Goal: Task Accomplishment & Management: Use online tool/utility

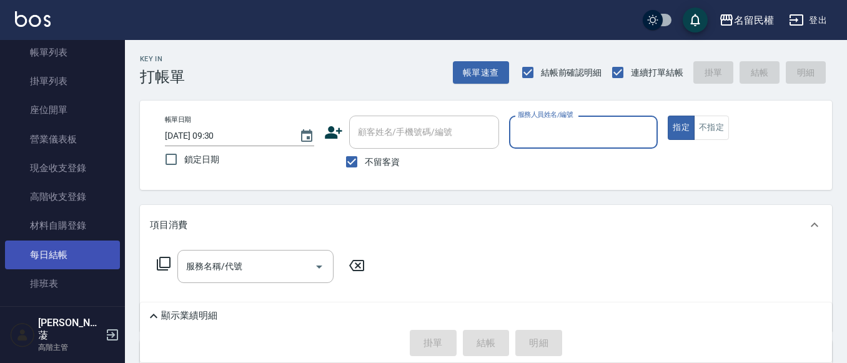
scroll to position [187, 0]
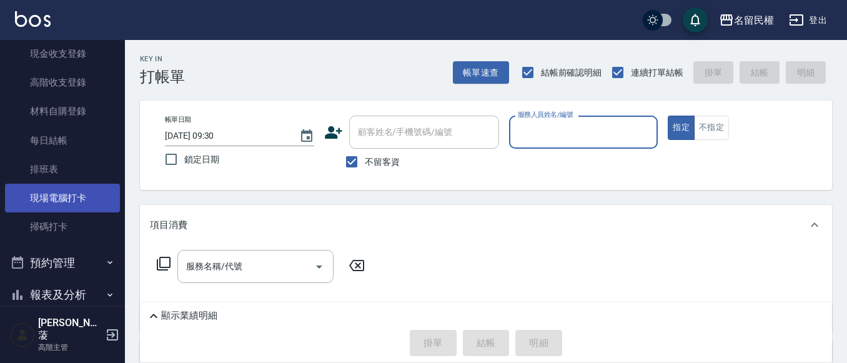
click at [84, 203] on link "現場電腦打卡" at bounding box center [62, 198] width 115 height 29
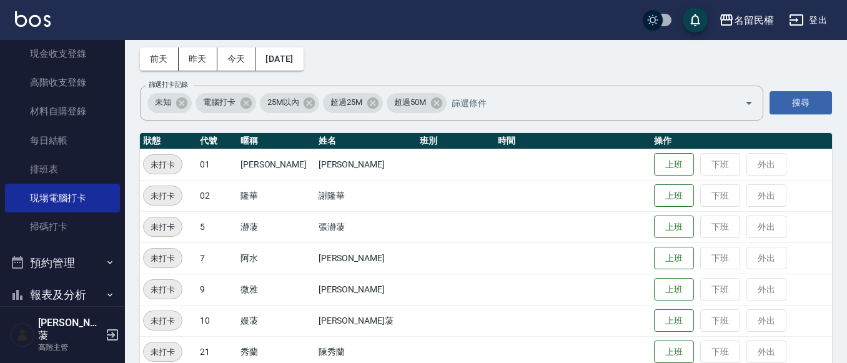
scroll to position [125, 0]
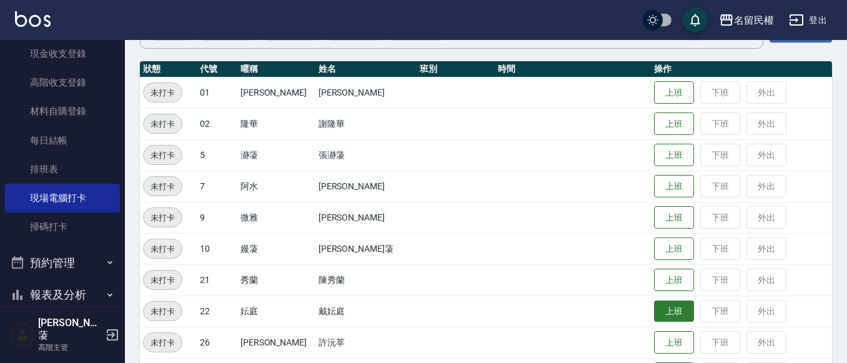
click at [657, 304] on button "上班" at bounding box center [674, 312] width 40 height 22
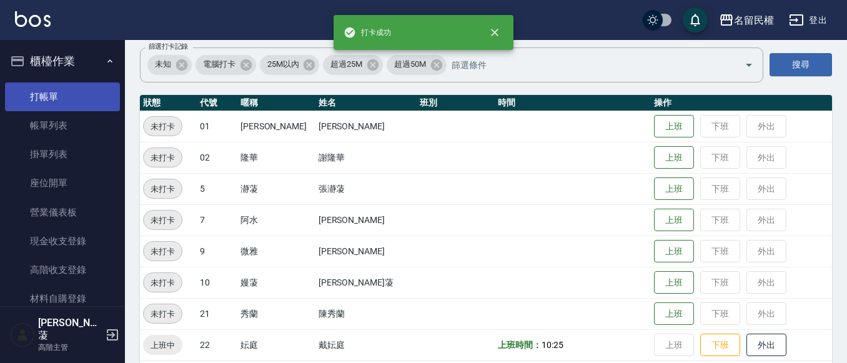
scroll to position [62, 0]
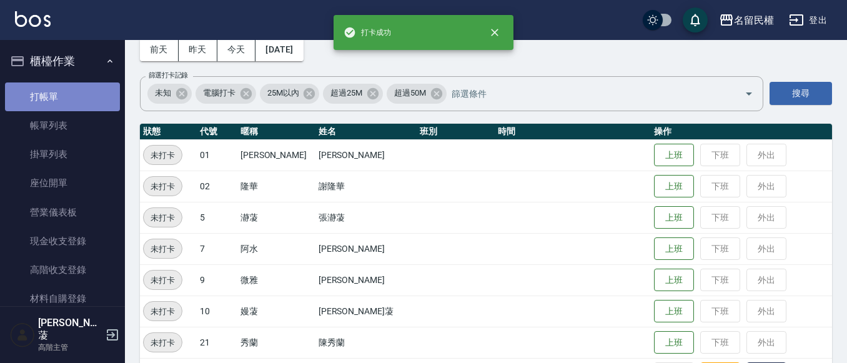
click at [80, 96] on link "打帳單" at bounding box center [62, 96] width 115 height 29
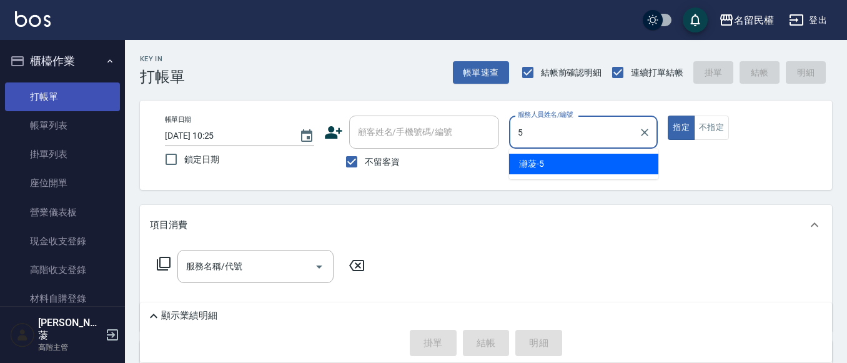
type input "瀞蓤-5"
type button "true"
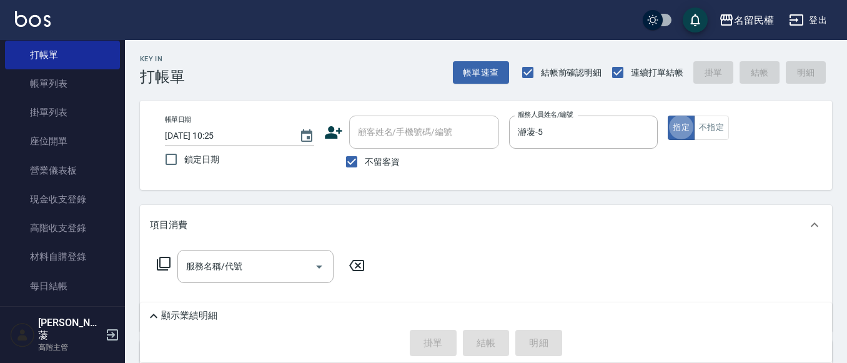
scroll to position [62, 0]
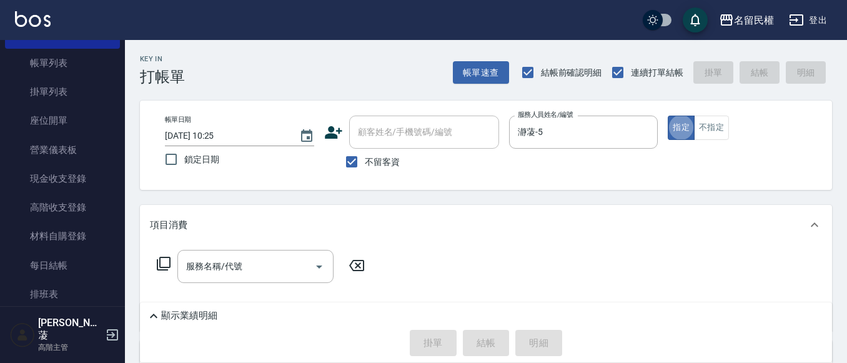
click at [216, 261] on div "服務名稱/代號 服務名稱/代號" at bounding box center [255, 266] width 156 height 33
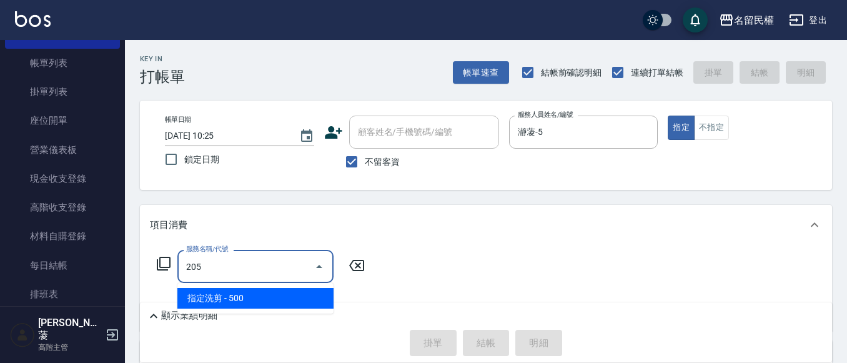
type input "指定洗剪(205)"
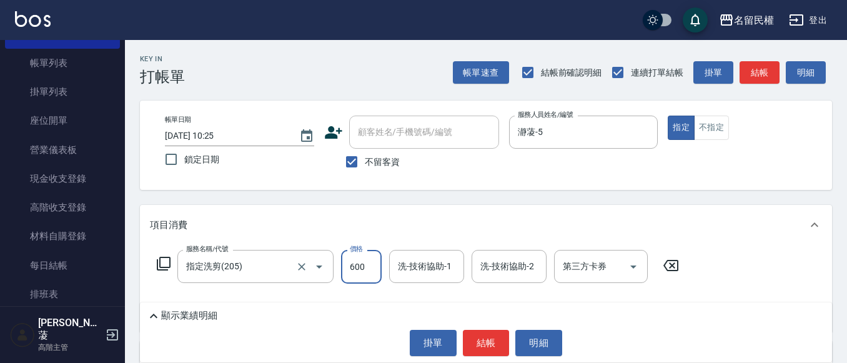
type input "600"
type input "2"
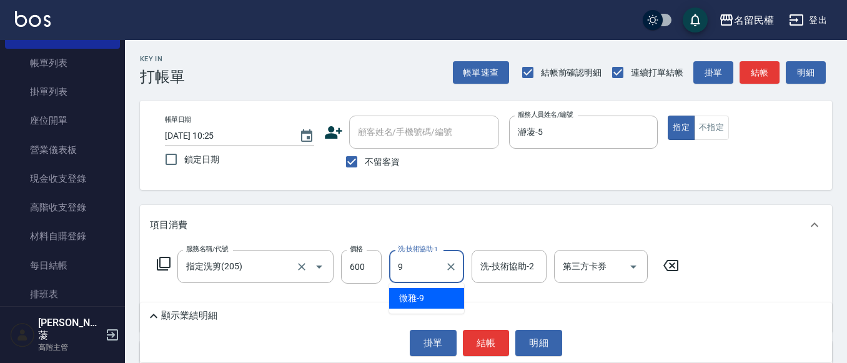
type input "微雅-9"
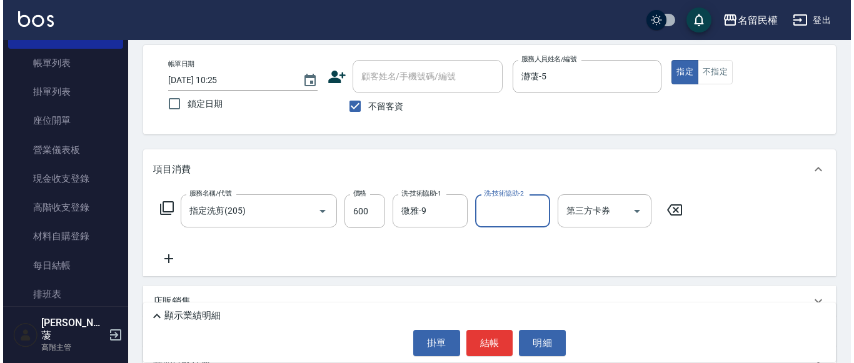
scroll to position [125, 0]
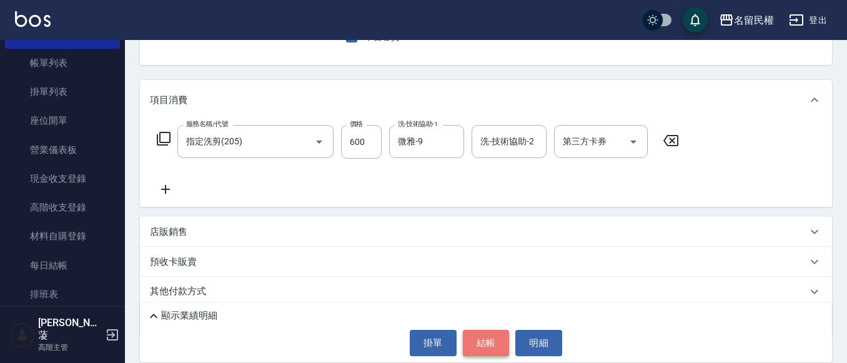
click at [493, 345] on button "結帳" at bounding box center [486, 343] width 47 height 26
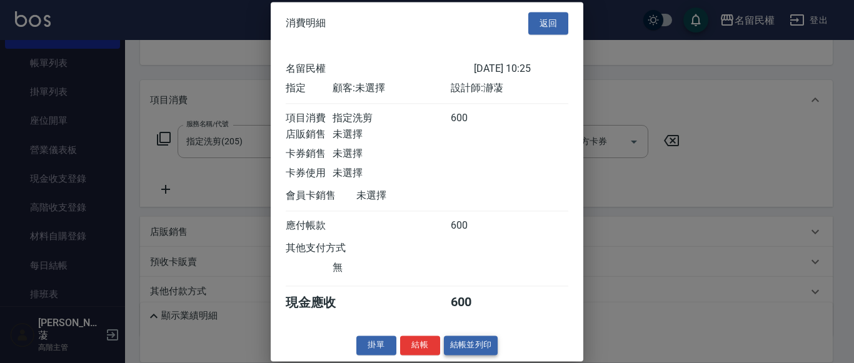
scroll to position [16, 0]
click at [422, 341] on button "結帳" at bounding box center [420, 345] width 40 height 19
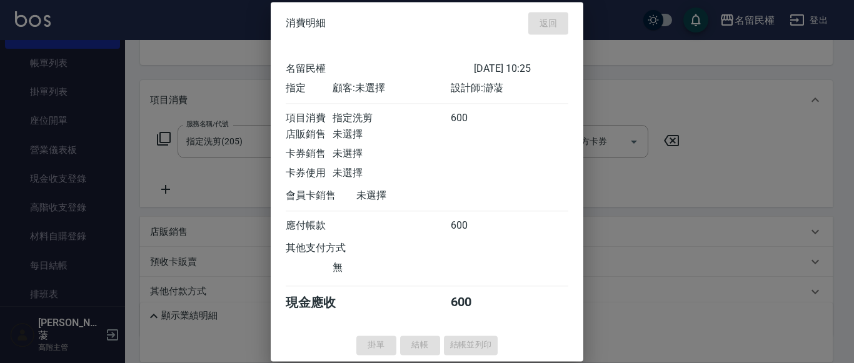
type input "[DATE] 10:36"
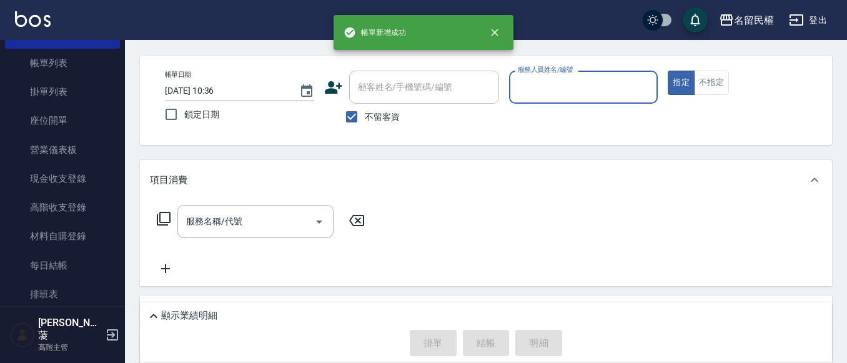
scroll to position [0, 0]
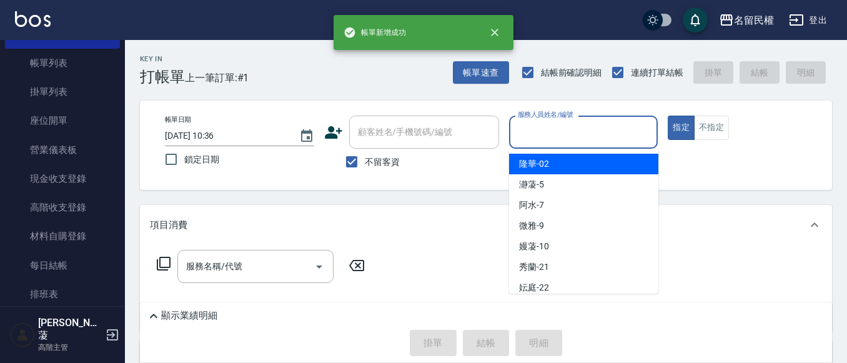
click at [578, 139] on input "服務人員姓名/編號" at bounding box center [584, 132] width 138 height 22
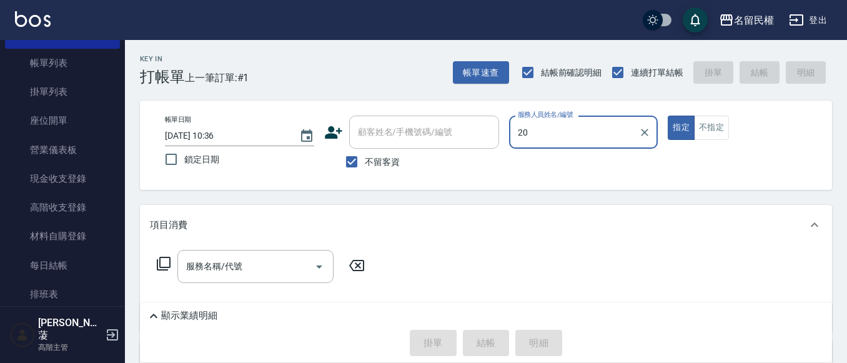
type input "2"
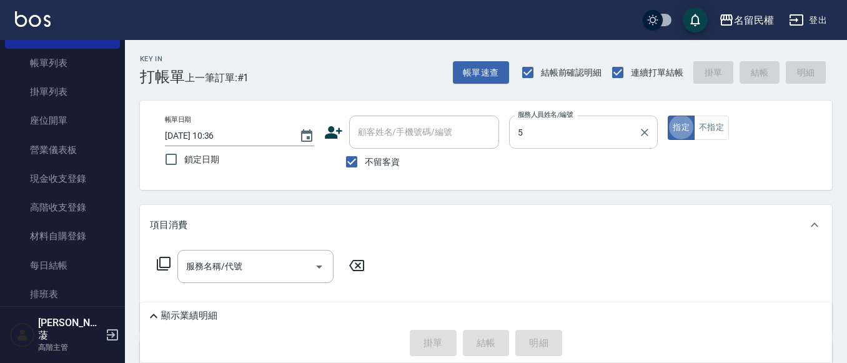
type input "瀞蓤-5"
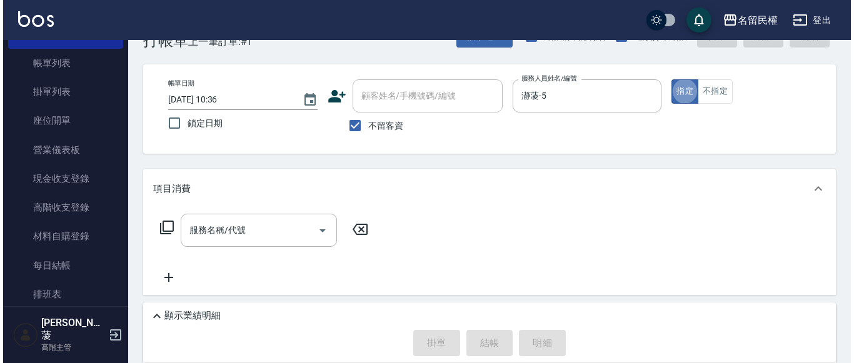
scroll to position [125, 0]
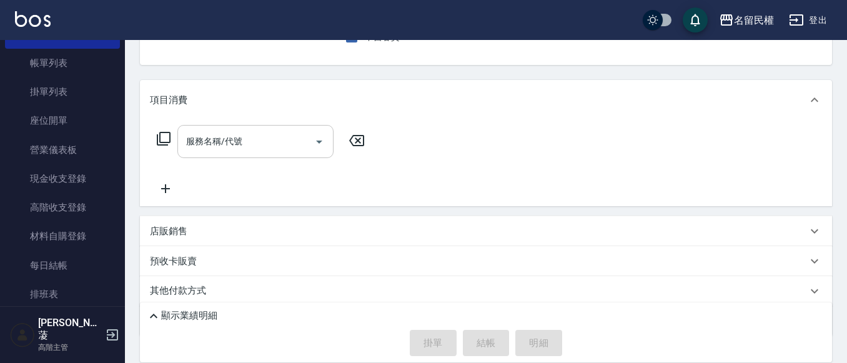
click at [212, 149] on input "服務名稱/代號" at bounding box center [246, 142] width 126 height 22
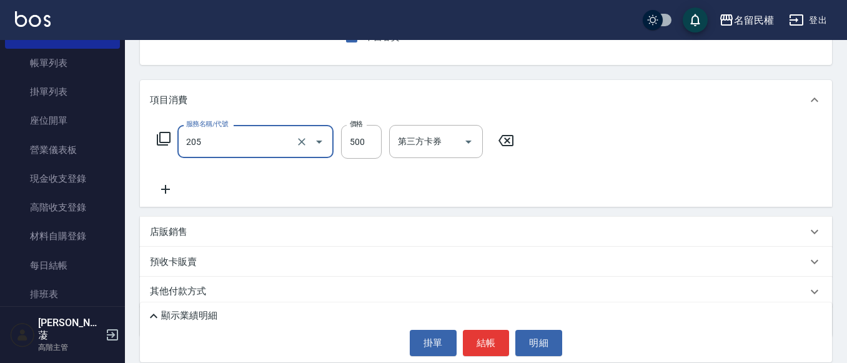
type input "指定洗剪(205)"
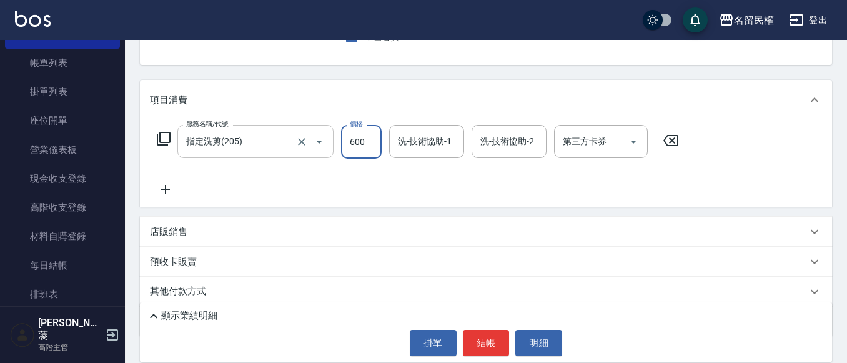
type input "600"
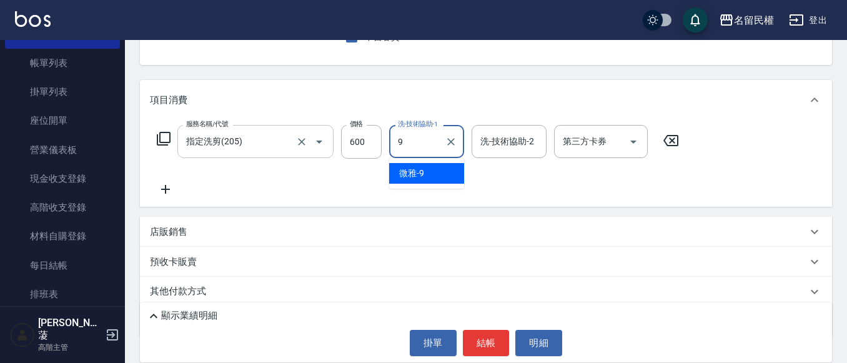
type input "微雅-9"
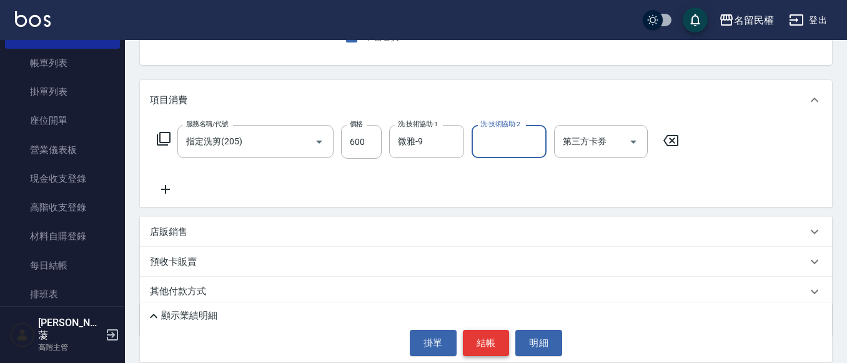
click at [492, 346] on button "結帳" at bounding box center [486, 343] width 47 height 26
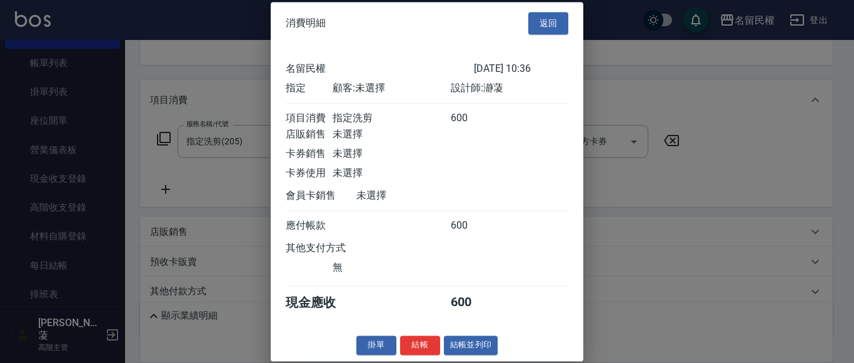
scroll to position [16, 0]
click at [422, 346] on button "結帳" at bounding box center [420, 345] width 40 height 19
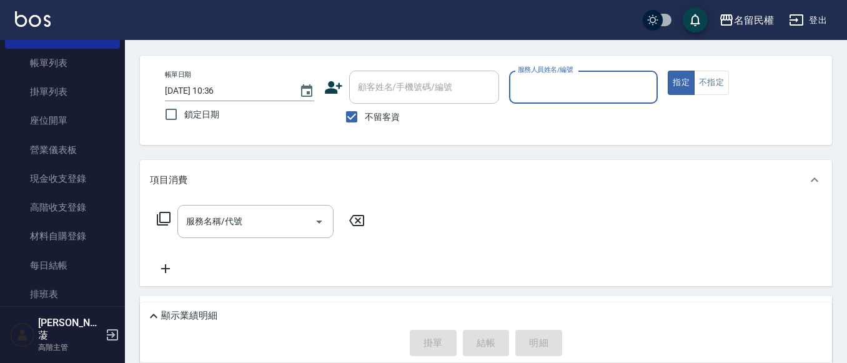
scroll to position [0, 0]
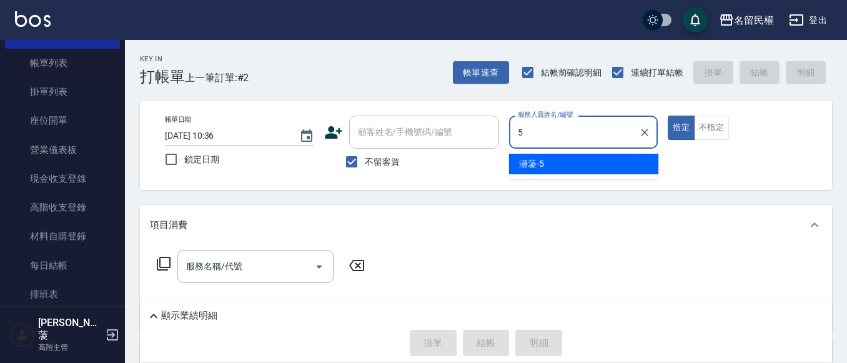
type input "瀞蓤-5"
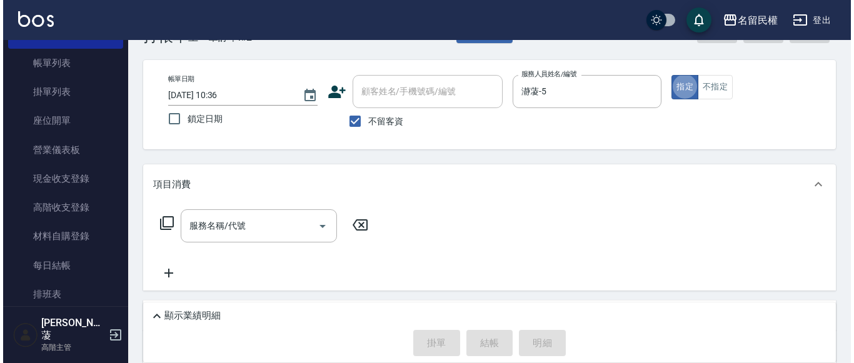
scroll to position [62, 0]
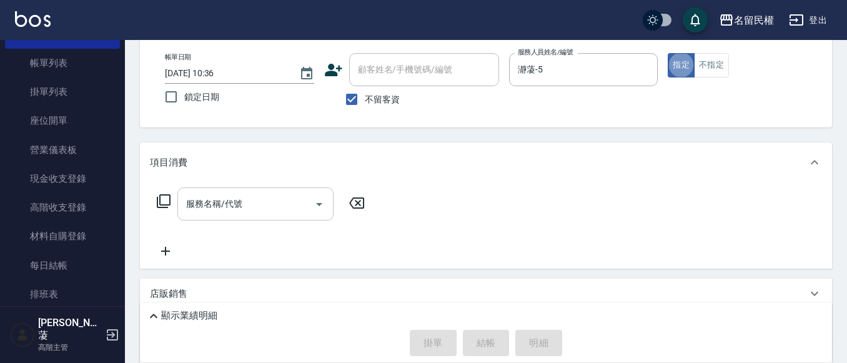
click at [244, 216] on div "服務名稱/代號" at bounding box center [255, 203] width 156 height 33
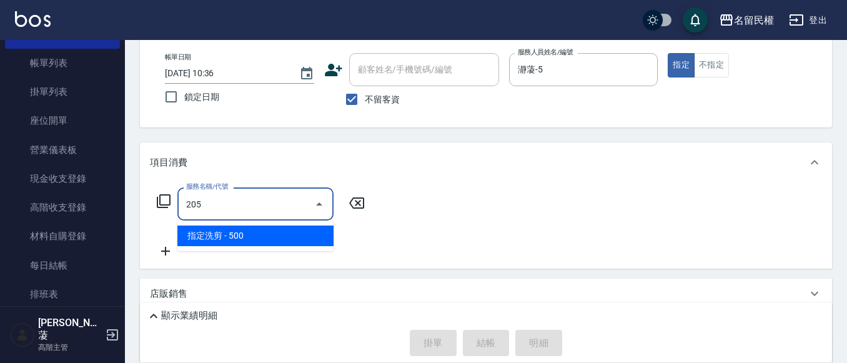
type input "指定洗剪(205)"
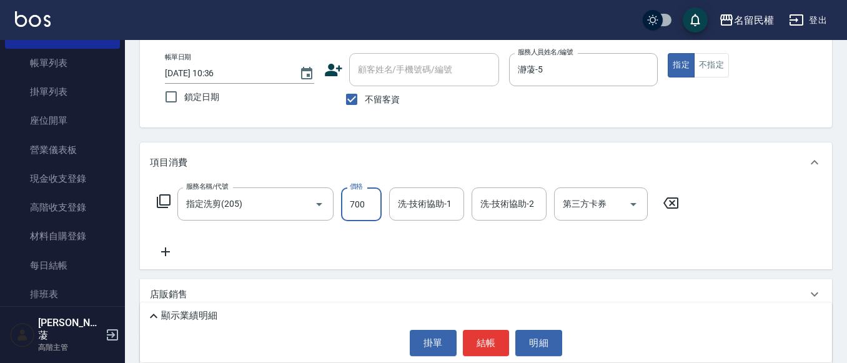
type input "700"
click at [429, 201] on input "洗-技術協助-1" at bounding box center [427, 204] width 64 height 22
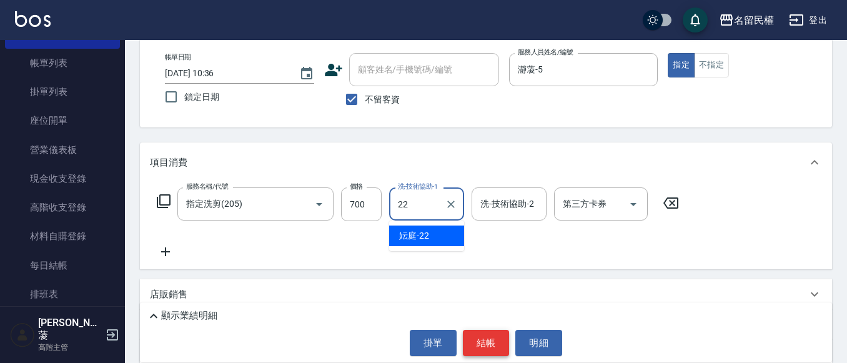
type input "妘庭-22"
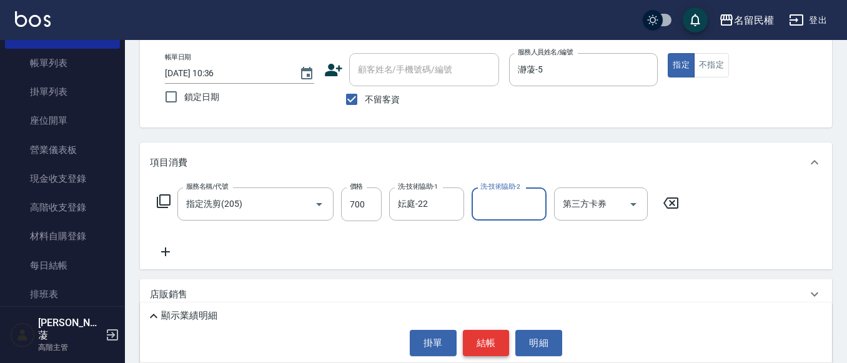
click at [480, 339] on button "結帳" at bounding box center [486, 343] width 47 height 26
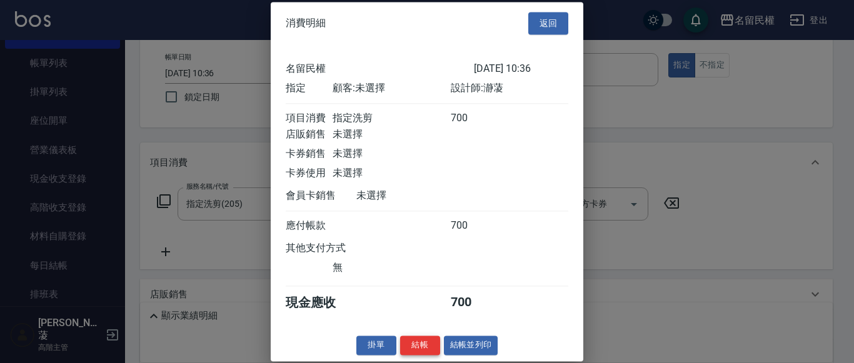
scroll to position [16, 0]
click at [417, 346] on button "結帳" at bounding box center [420, 345] width 40 height 19
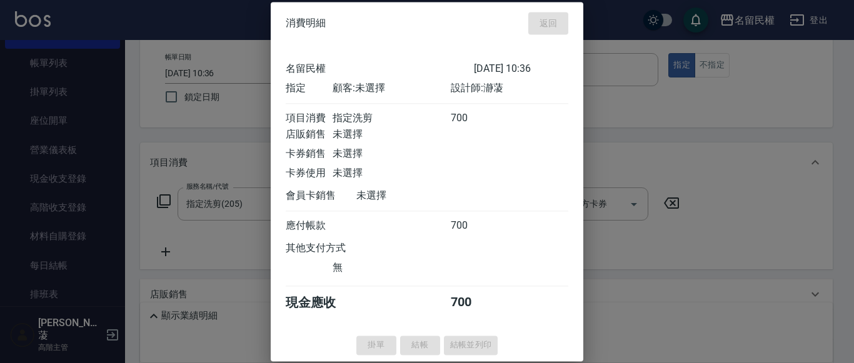
type input "[DATE] 10:59"
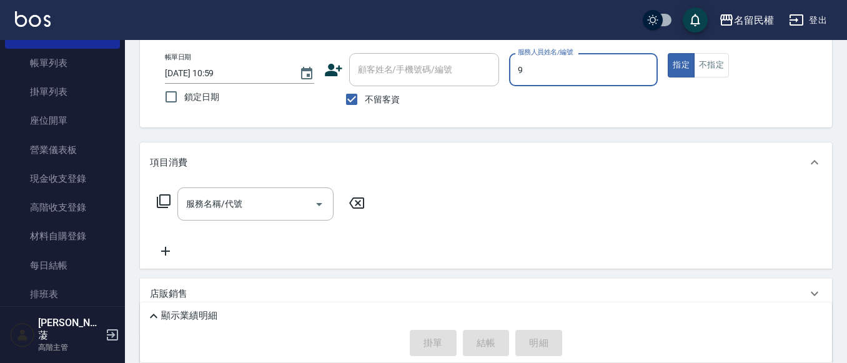
type input "微雅-9"
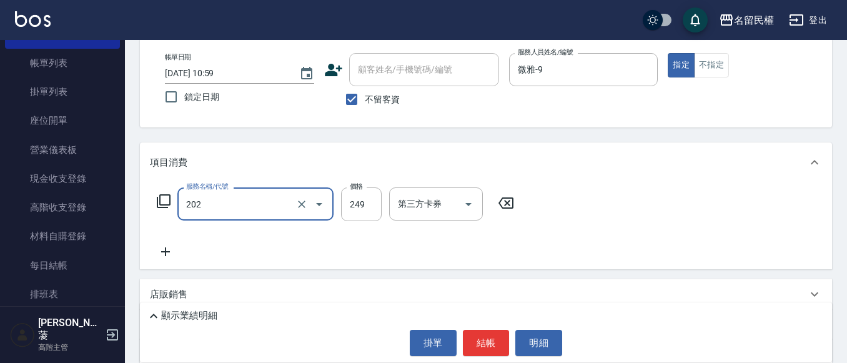
type input "不指定單剪(202)"
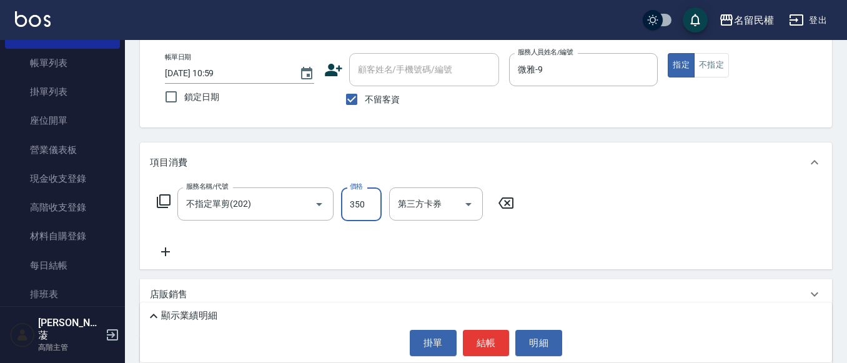
type input "350"
click at [489, 345] on button "結帳" at bounding box center [486, 343] width 47 height 26
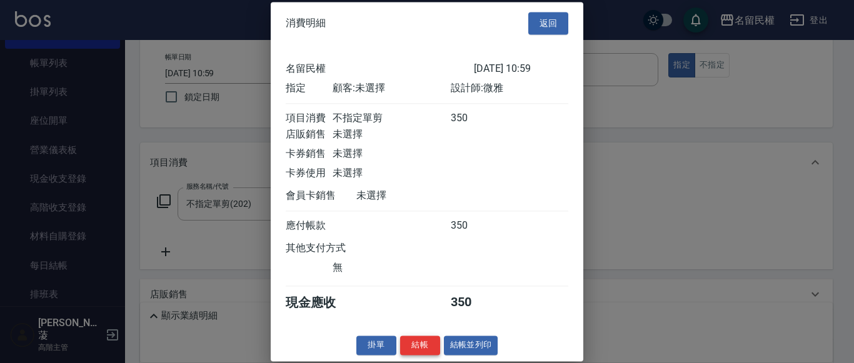
click at [409, 339] on button "結帳" at bounding box center [420, 345] width 40 height 19
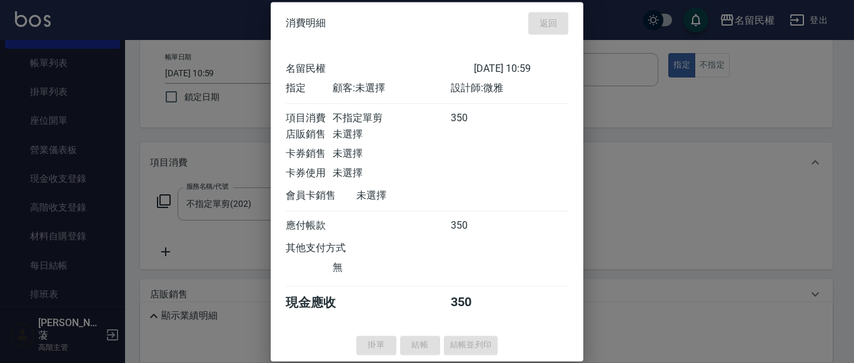
type input "[DATE] 11:22"
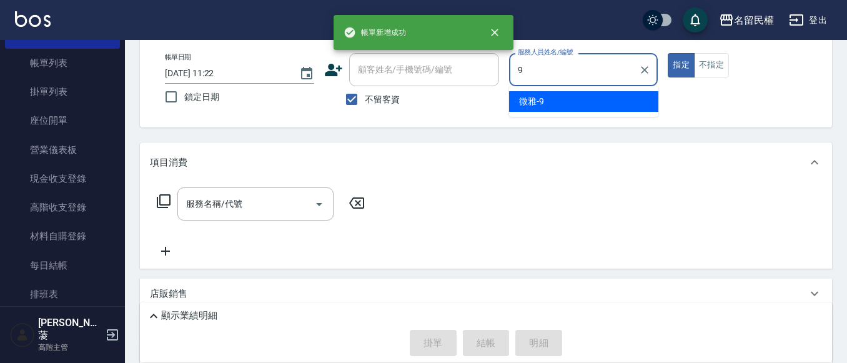
type input "微雅-9"
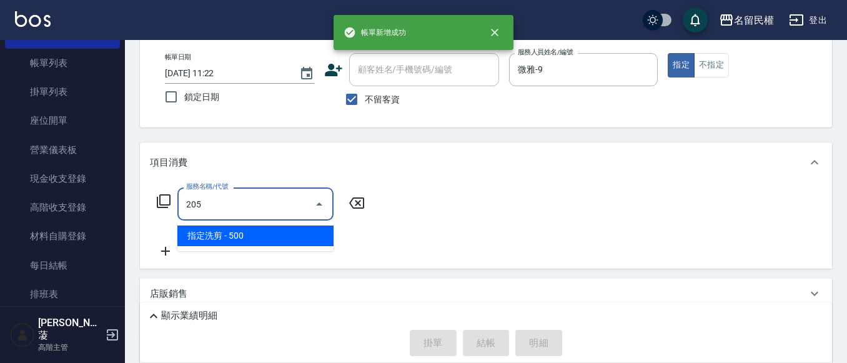
type input "指定洗剪(205)"
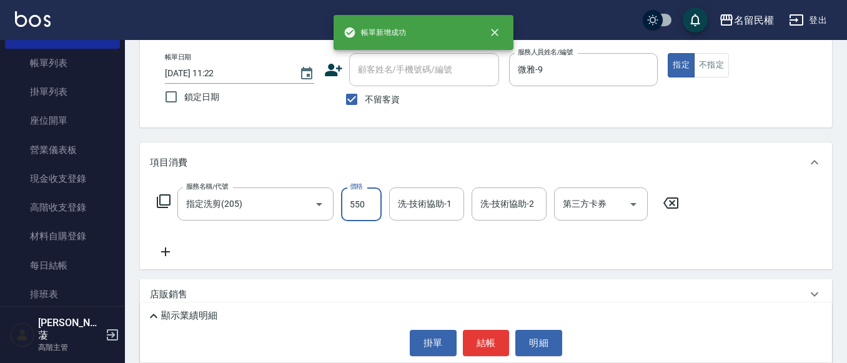
type input "550"
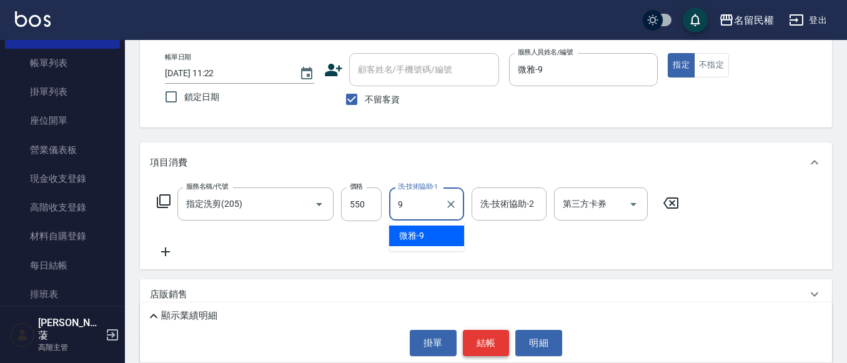
type input "微雅-9"
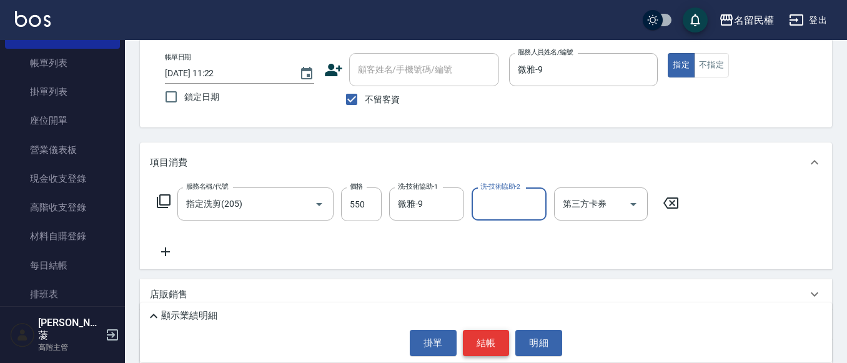
drag, startPoint x: 487, startPoint y: 343, endPoint x: 480, endPoint y: 339, distance: 7.6
click at [489, 341] on button "結帳" at bounding box center [486, 343] width 47 height 26
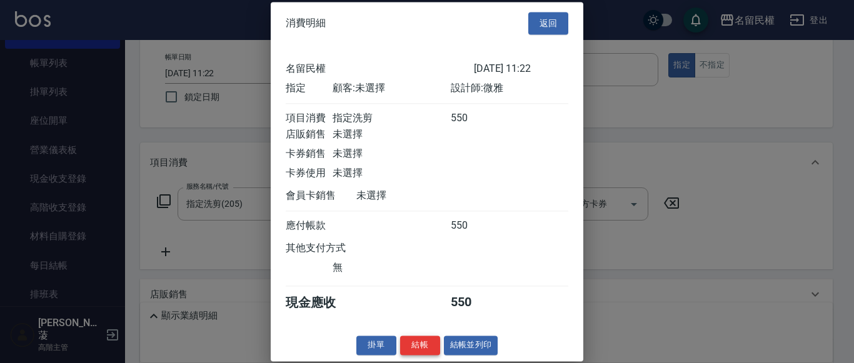
click at [412, 349] on button "結帳" at bounding box center [420, 345] width 40 height 19
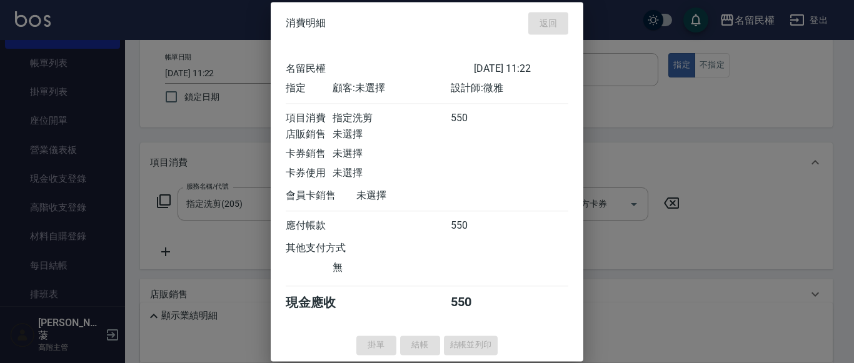
type input "[DATE] 11:23"
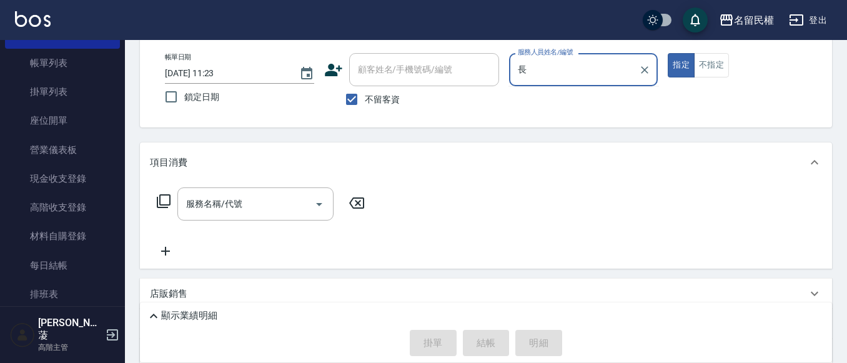
type input "長"
drag, startPoint x: 667, startPoint y: 54, endPoint x: 653, endPoint y: 64, distance: 17.2
click at [662, 62] on div "帳單日期 [DATE] 11:23 鎖定日期 顧客姓名/手機號碼/編號 顧客姓名/手機號碼/編號 不留客資 服務人員姓名/編號 服務人員姓名/編號 指定 不指定" at bounding box center [486, 82] width 662 height 59
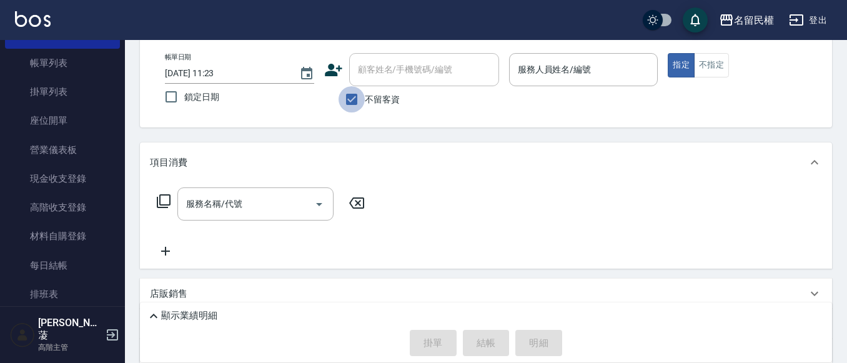
drag, startPoint x: 351, startPoint y: 99, endPoint x: 376, endPoint y: 76, distance: 34.1
click at [352, 98] on input "不留客資" at bounding box center [352, 99] width 26 height 26
checkbox input "false"
click at [375, 76] on input "顧客姓名/手機號碼/編號" at bounding box center [415, 70] width 120 height 22
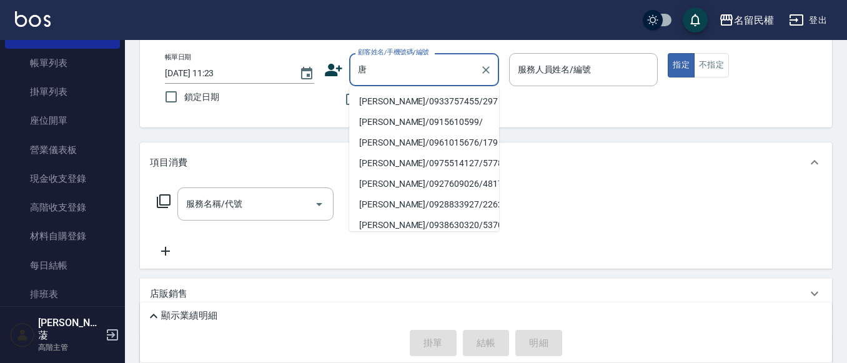
type input "[PERSON_NAME]"
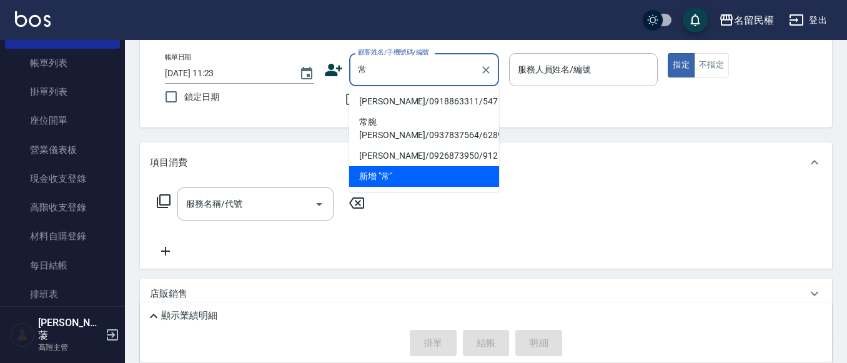
click at [444, 99] on li "[PERSON_NAME]/0918863311/547" at bounding box center [424, 101] width 150 height 21
type input "[PERSON_NAME]/0918863311/547"
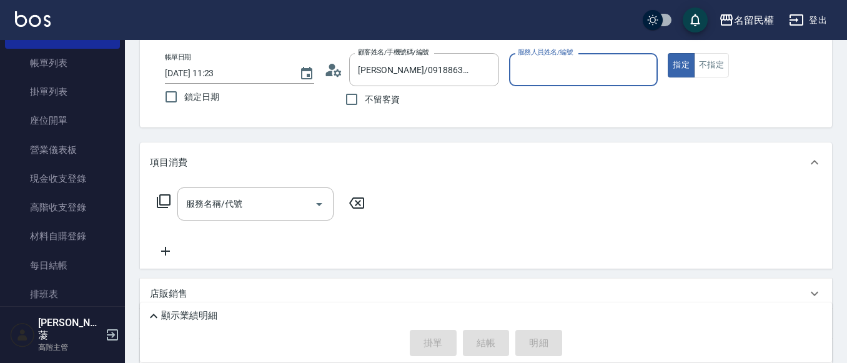
click at [322, 68] on div "帳單日期 [DATE] 11:23 鎖定日期 顧客姓名/手機號碼/編號 [PERSON_NAME]/0918863311/547 顧客姓名/手機號碼/編號 不…" at bounding box center [486, 82] width 662 height 59
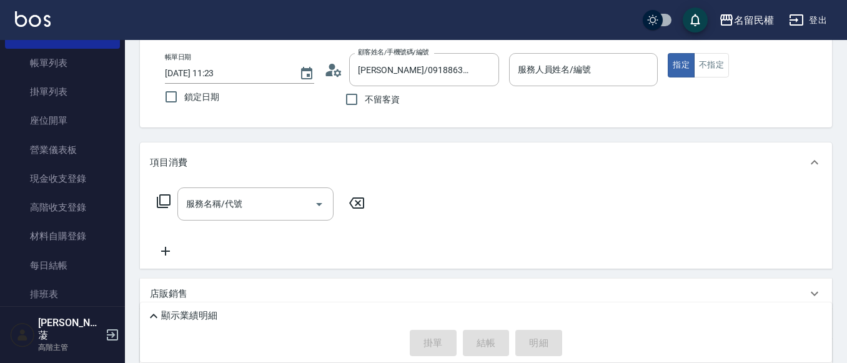
click at [331, 76] on icon at bounding box center [329, 74] width 7 height 6
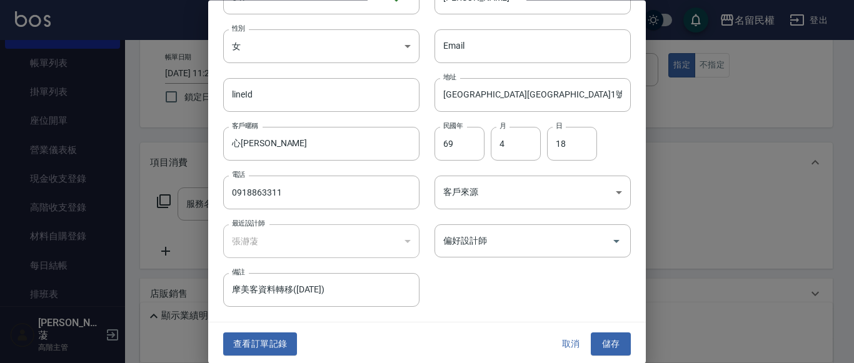
scroll to position [70, 0]
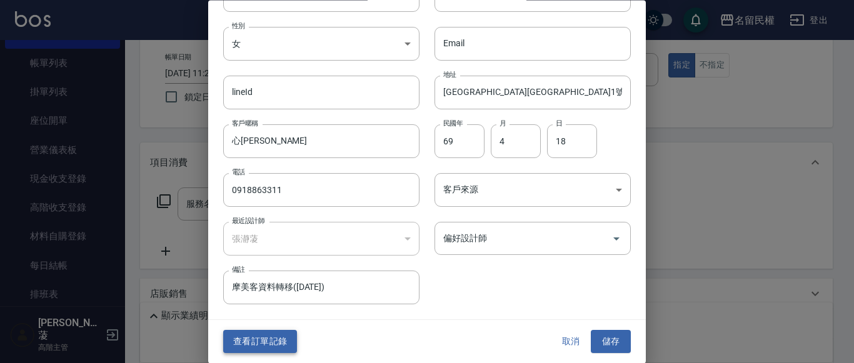
click at [274, 331] on button "查看訂單記錄" at bounding box center [260, 342] width 74 height 23
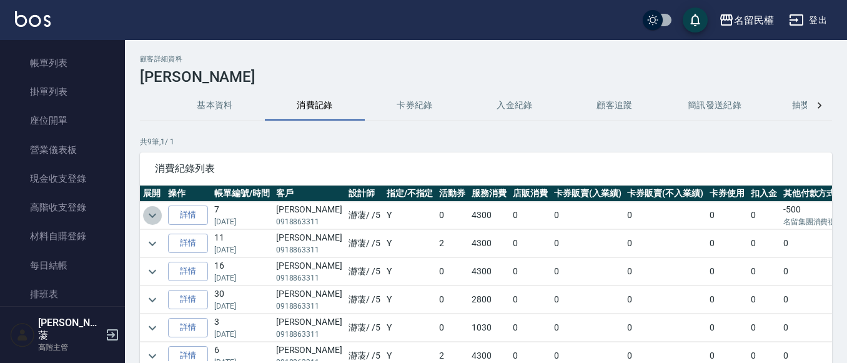
click at [161, 216] on button "expand row" at bounding box center [152, 215] width 19 height 19
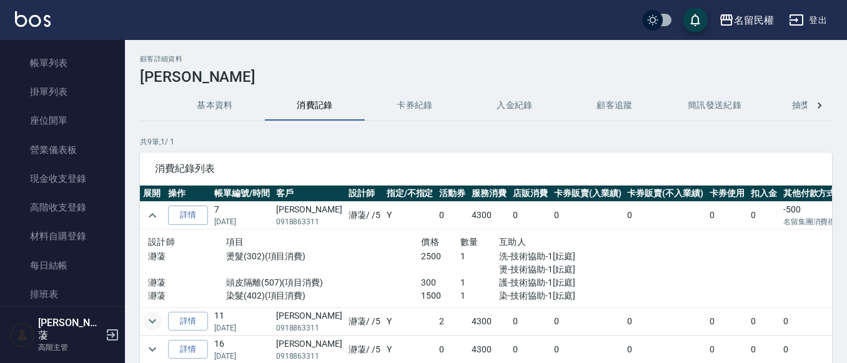
click at [156, 317] on icon "expand row" at bounding box center [152, 321] width 15 height 15
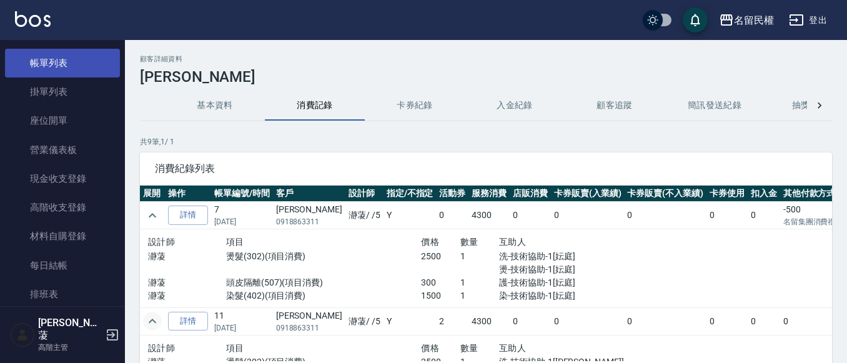
click at [57, 65] on link "帳單列表" at bounding box center [62, 63] width 115 height 29
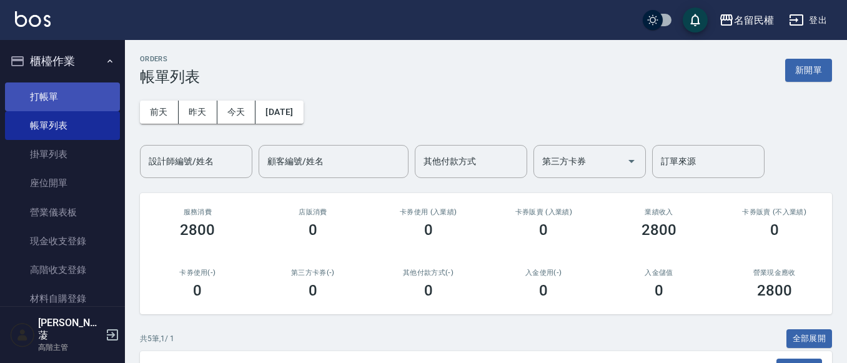
click at [40, 99] on link "打帳單" at bounding box center [62, 96] width 115 height 29
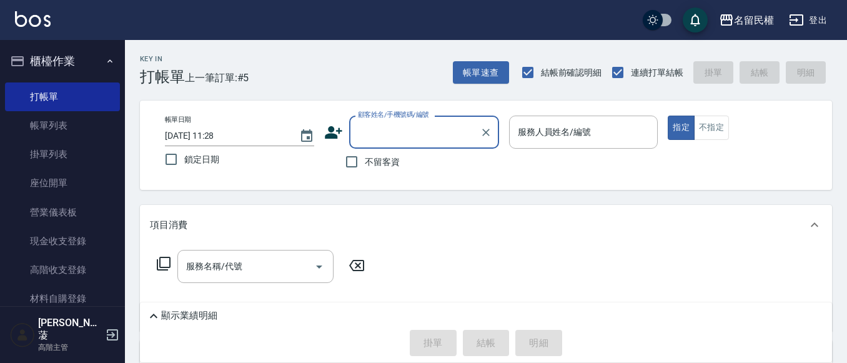
click at [407, 133] on input "顧客姓名/手機號碼/編號" at bounding box center [415, 132] width 120 height 22
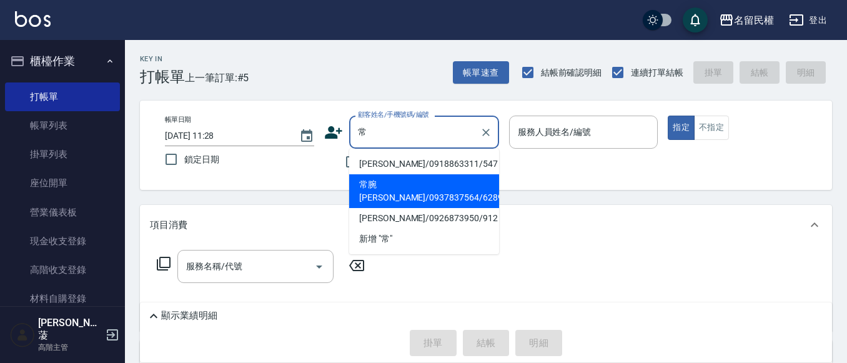
click at [444, 174] on li "常腕[PERSON_NAME]/0937837564/6289" at bounding box center [424, 191] width 150 height 34
type input "常腕[PERSON_NAME]/0937837564/6289"
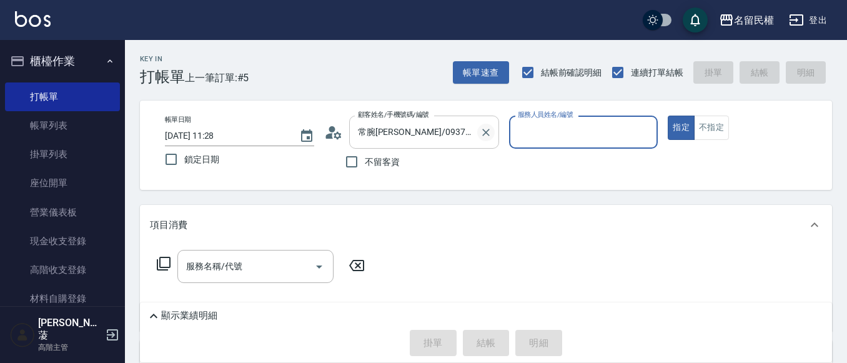
click at [491, 136] on icon "Clear" at bounding box center [486, 132] width 12 height 12
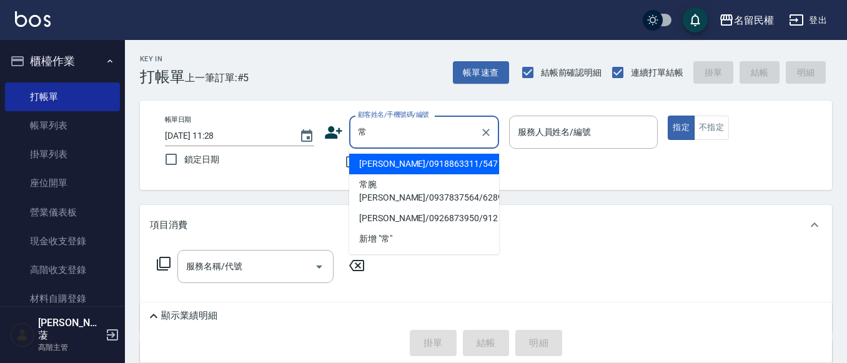
click at [470, 167] on li "[PERSON_NAME]/0918863311/547" at bounding box center [424, 164] width 150 height 21
type input "[PERSON_NAME]/0918863311/547"
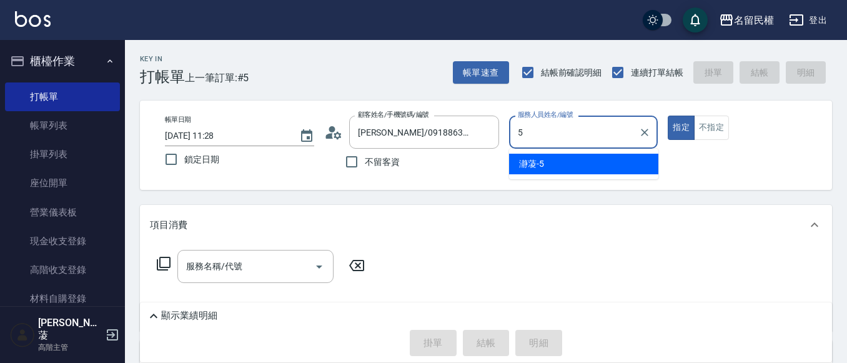
type input "瀞蓤-5"
type button "true"
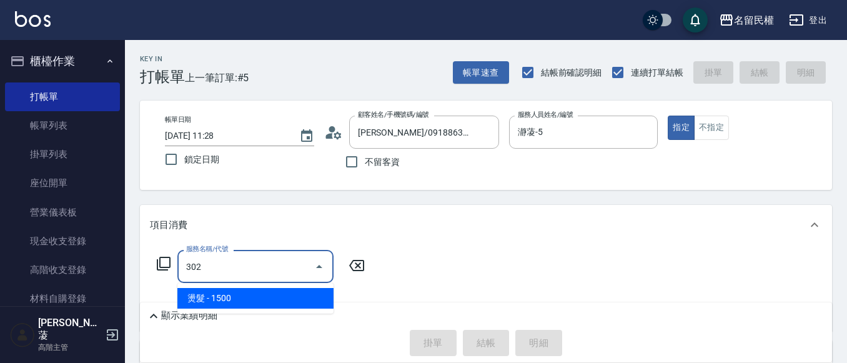
type input "燙髮(302)"
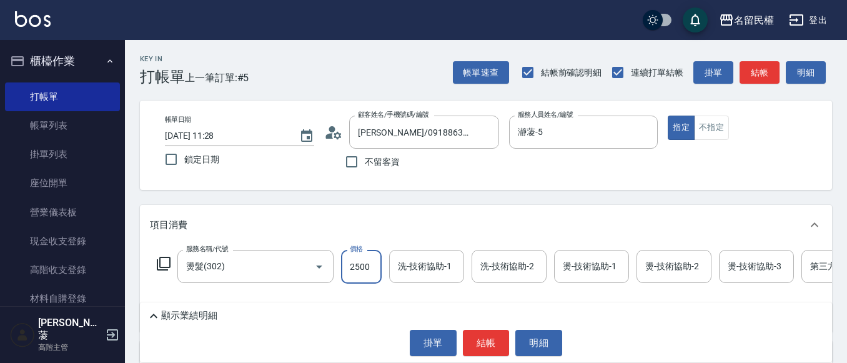
type input "2500"
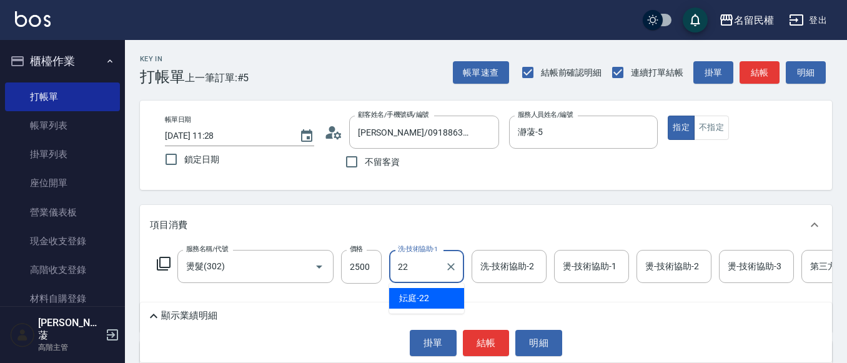
type input "妘庭-22"
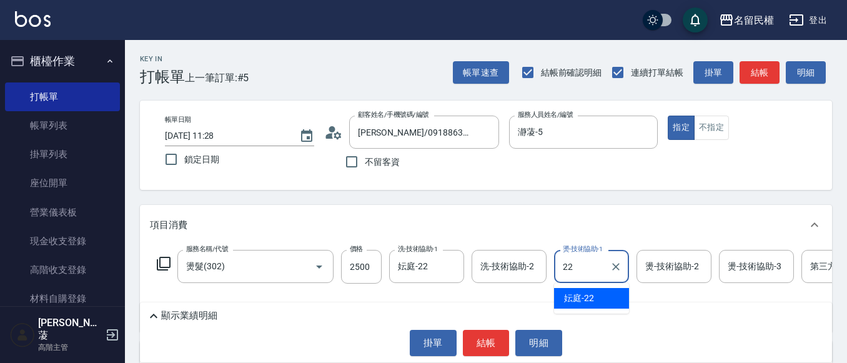
type input "妘庭-22"
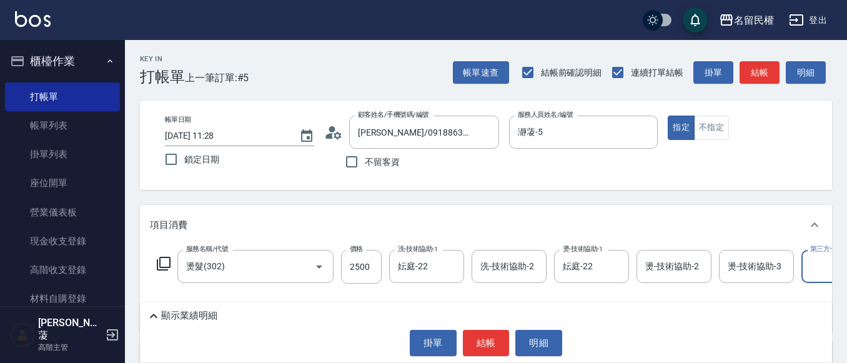
scroll to position [0, 39]
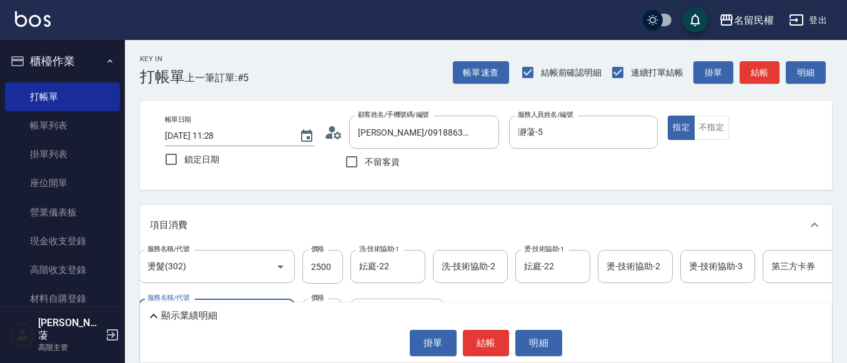
type input "染髮(402)"
type input "1500"
type input "222"
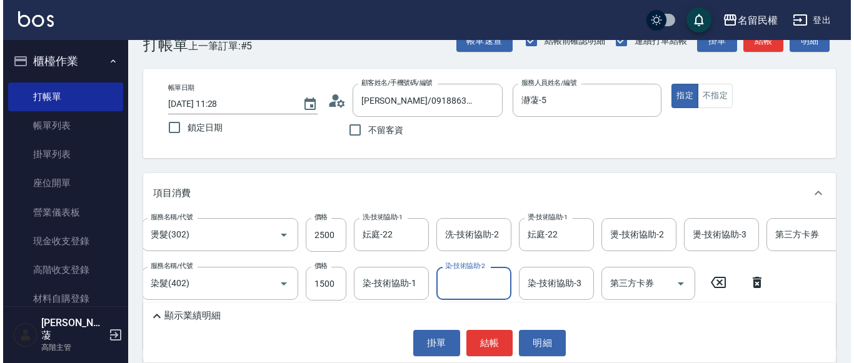
scroll to position [62, 0]
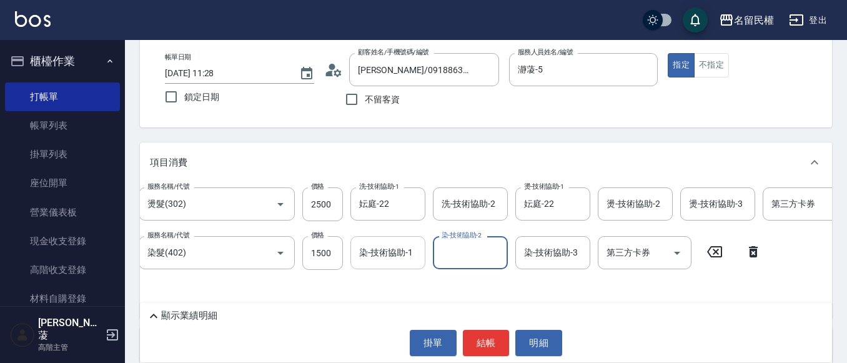
click at [392, 259] on input "染-技術協助-1" at bounding box center [388, 253] width 64 height 22
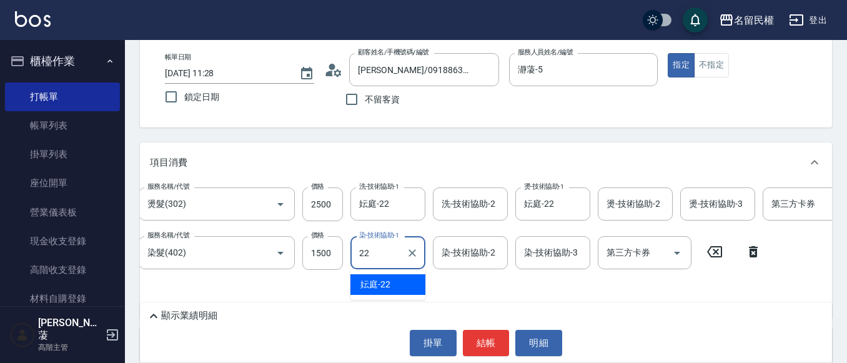
type input "妘庭-22"
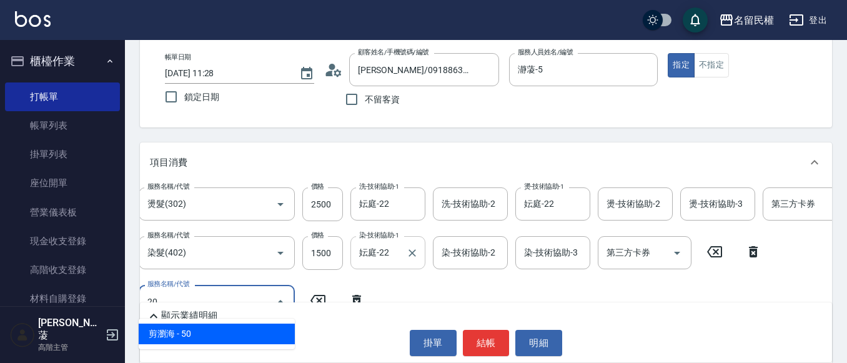
type input "2"
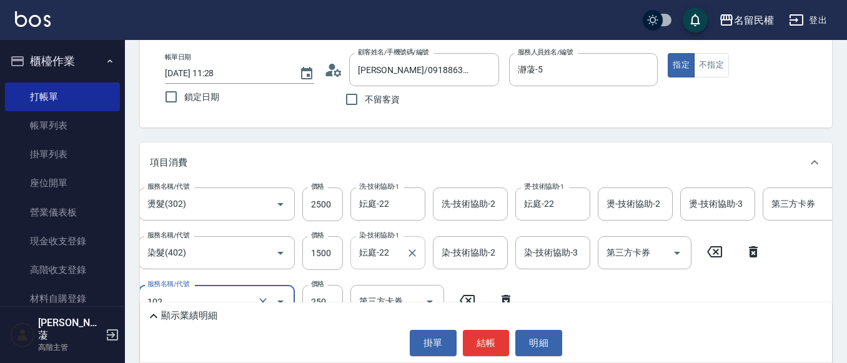
type input "指定洗髮(102)"
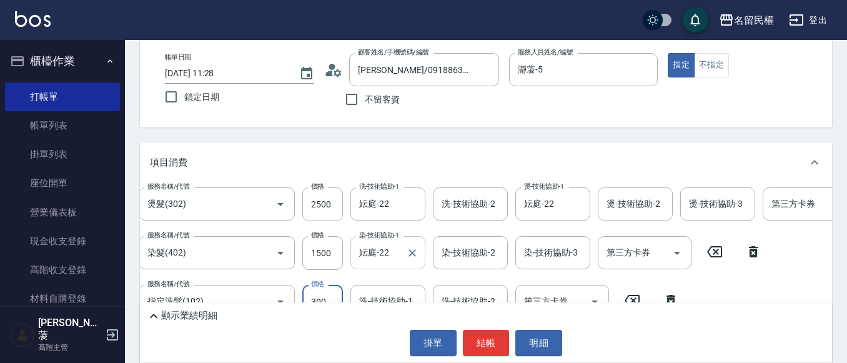
type input "300"
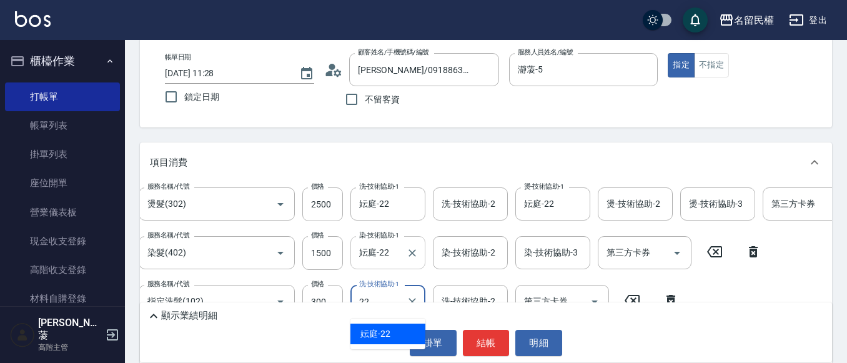
type input "妘庭-22"
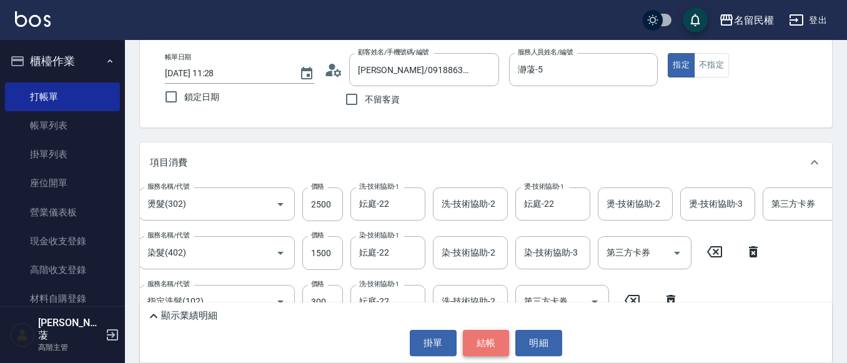
click at [492, 337] on button "結帳" at bounding box center [486, 343] width 47 height 26
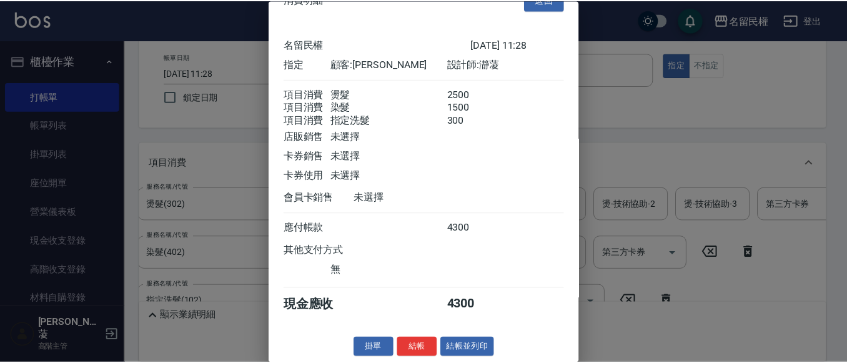
scroll to position [46, 0]
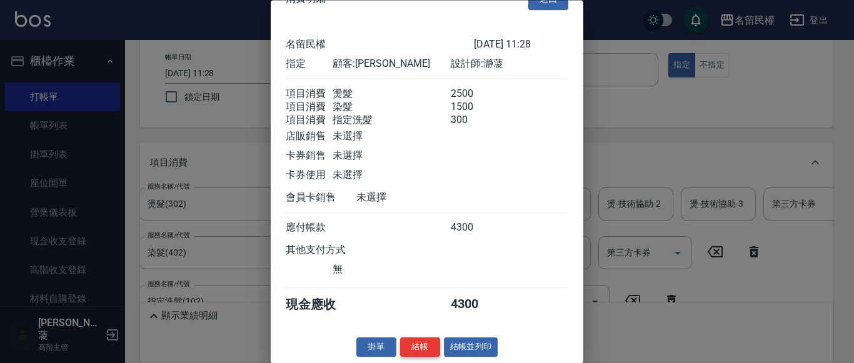
click at [406, 349] on button "結帳" at bounding box center [420, 347] width 40 height 19
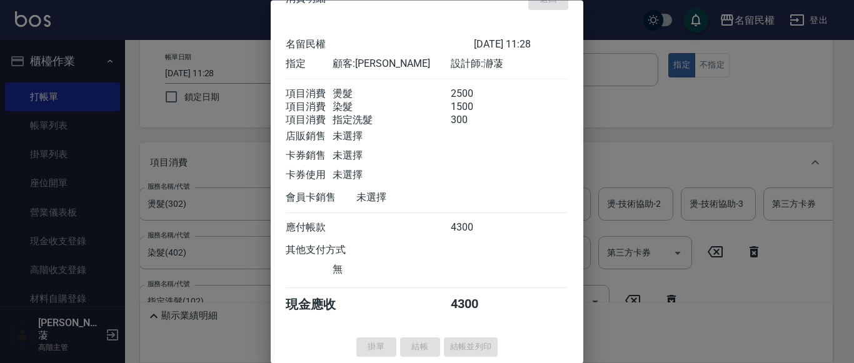
type input "[DATE] 11:29"
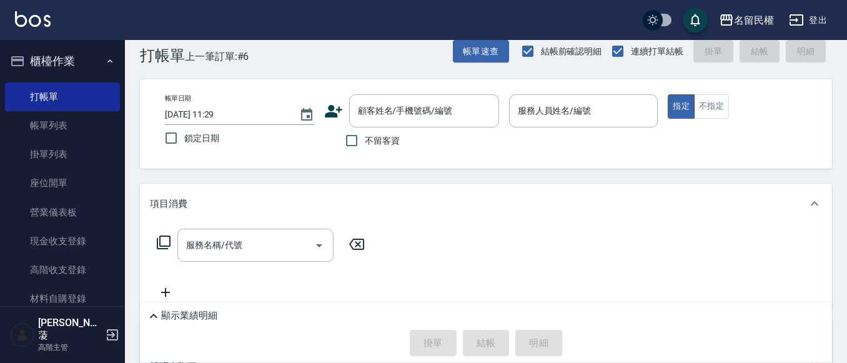
scroll to position [0, 0]
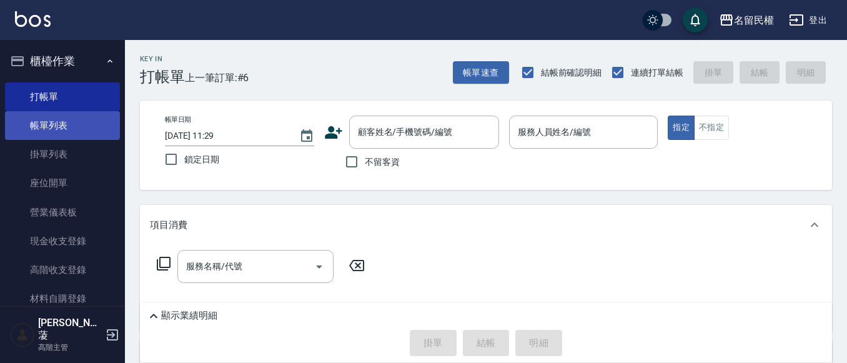
click at [91, 132] on link "帳單列表" at bounding box center [62, 125] width 115 height 29
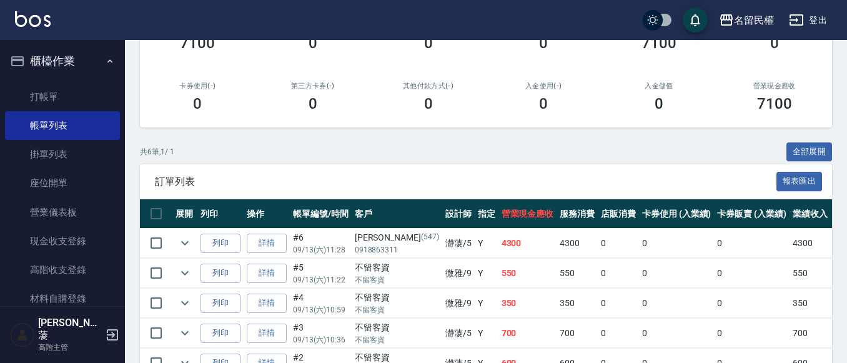
scroll to position [187, 0]
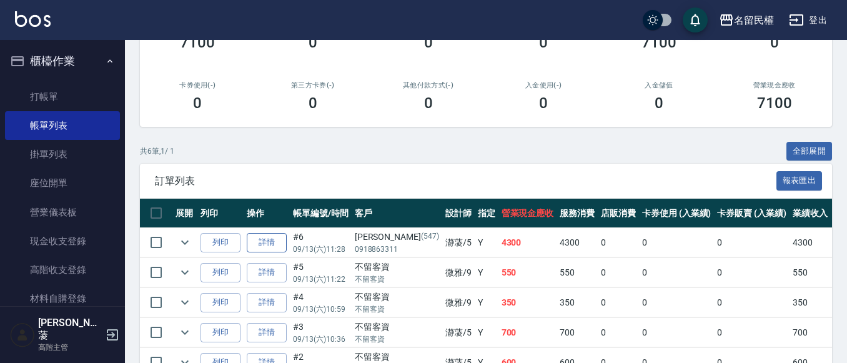
click at [274, 234] on link "詳情" at bounding box center [267, 242] width 40 height 19
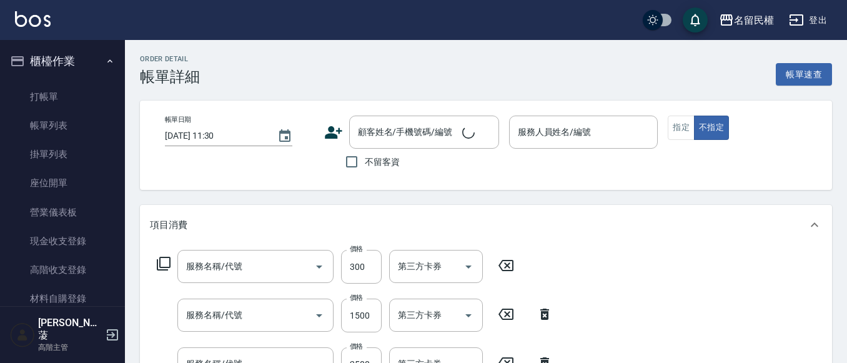
type input "[DATE] 11:28"
type input "瀞蓤-5"
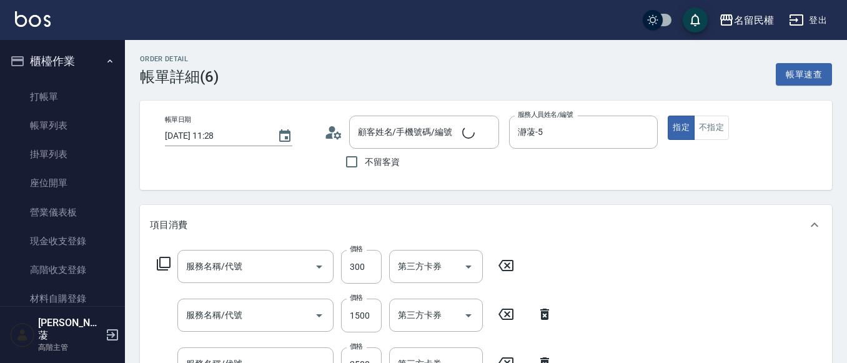
scroll to position [125, 0]
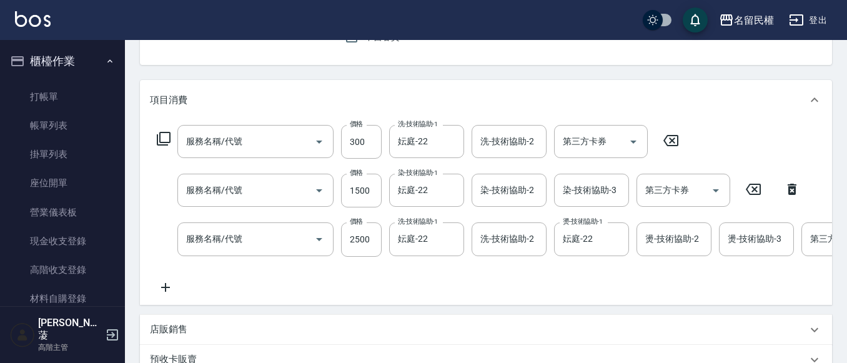
type input "[PERSON_NAME]/0918863311/547"
type input "指定洗髮(102)"
type input "染髮(402)"
type input "燙髮(302)"
click at [359, 146] on input "300" at bounding box center [361, 142] width 41 height 34
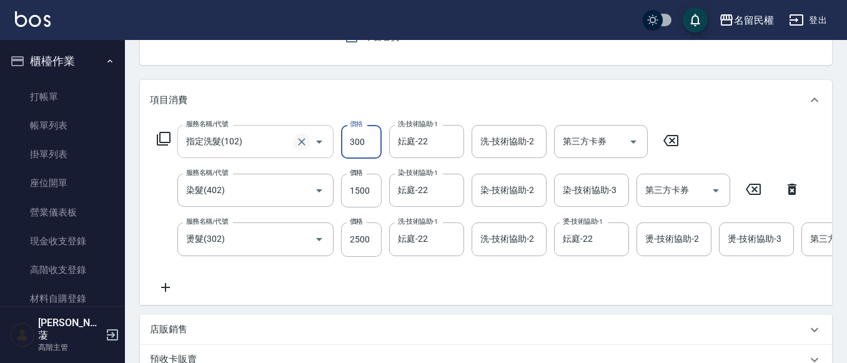
click at [296, 141] on icon "Clear" at bounding box center [302, 142] width 12 height 12
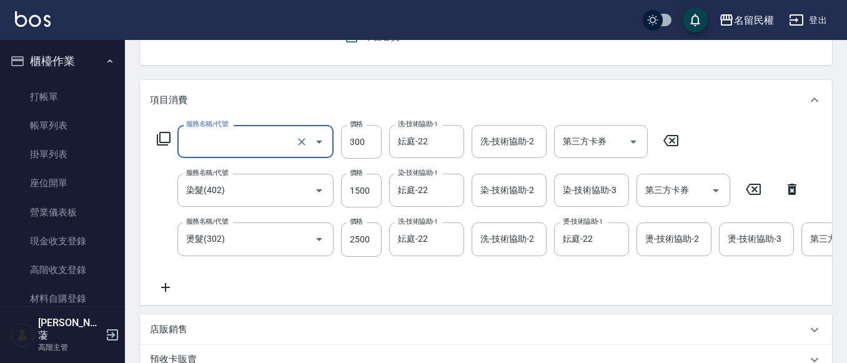
click at [277, 143] on input "服務名稱/代號" at bounding box center [238, 142] width 110 height 22
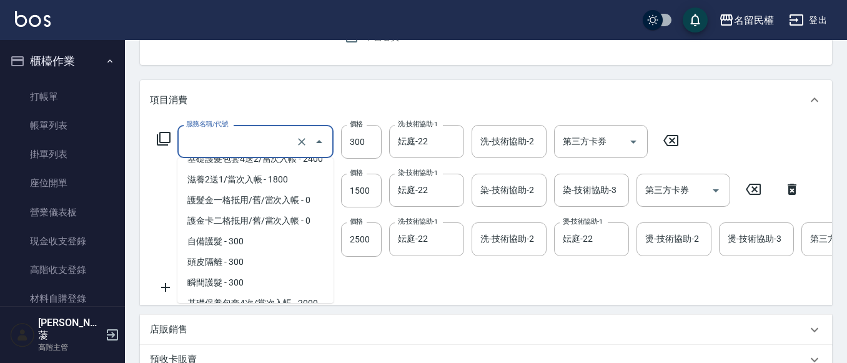
scroll to position [500, 0]
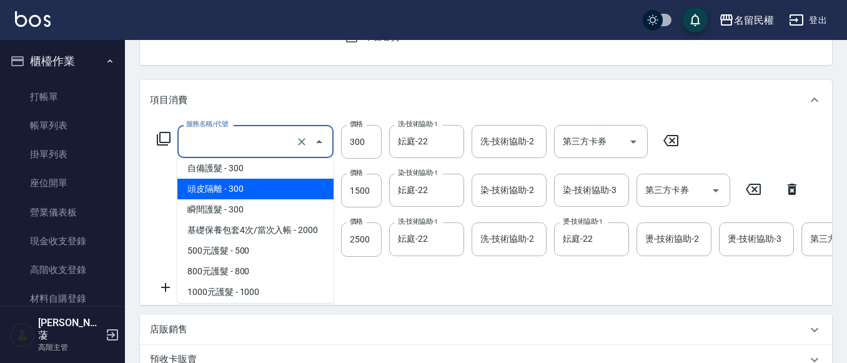
click at [231, 199] on span "頭皮隔離 - 300" at bounding box center [255, 189] width 156 height 21
type input "頭皮隔離(507)"
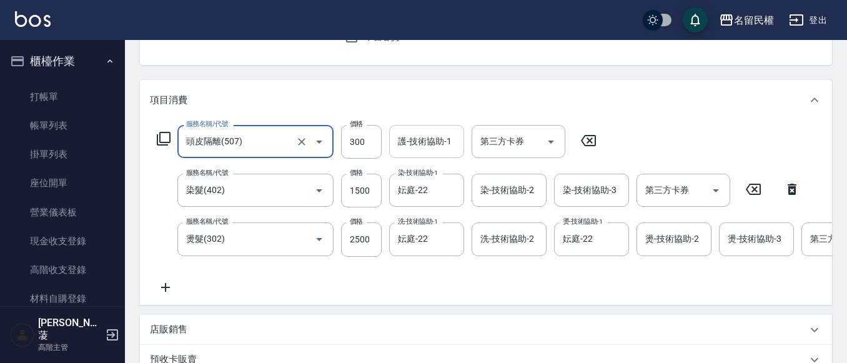
click at [439, 131] on div "護-技術協助-1 護-技術協助-1" at bounding box center [426, 141] width 75 height 33
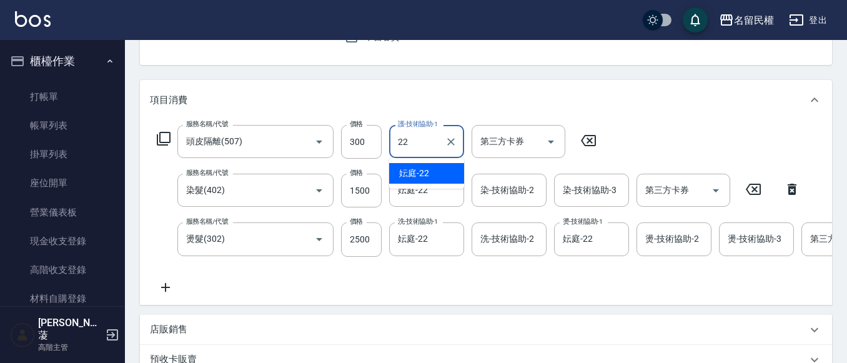
type input "妘庭-22"
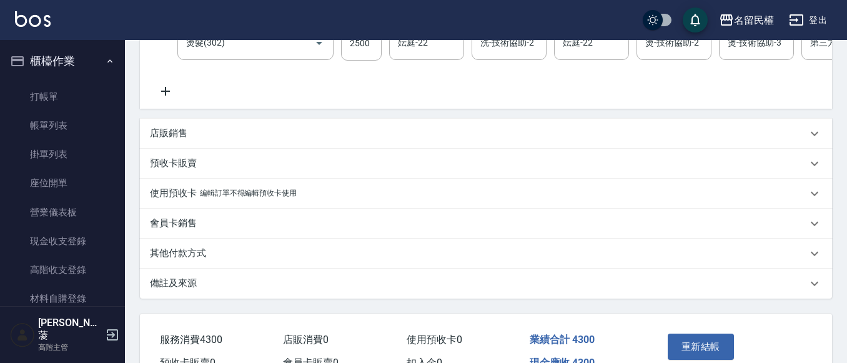
scroll to position [375, 0]
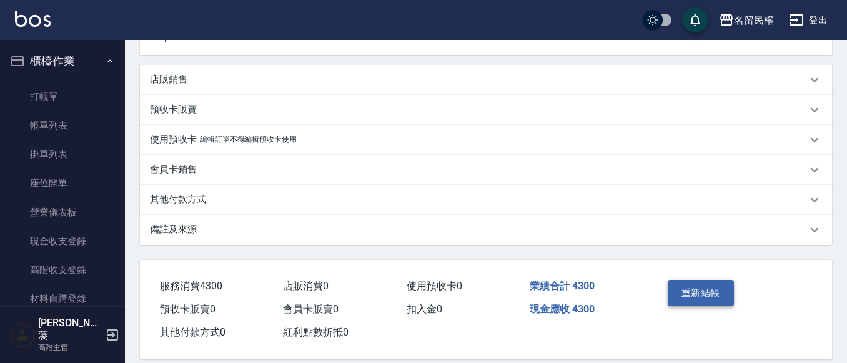
click at [694, 294] on button "重新結帳" at bounding box center [701, 293] width 66 height 26
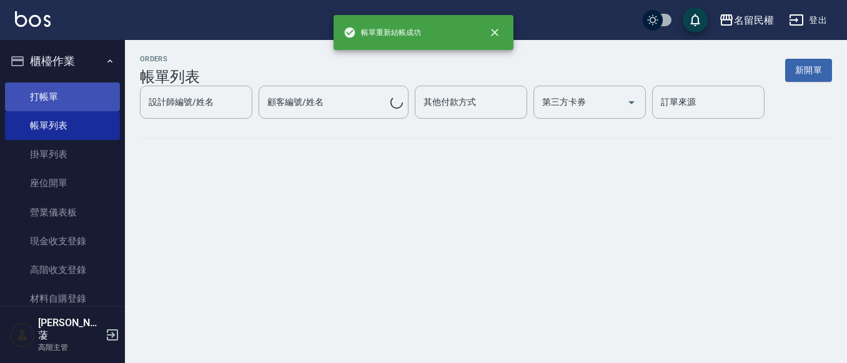
click at [82, 95] on link "打帳單" at bounding box center [62, 96] width 115 height 29
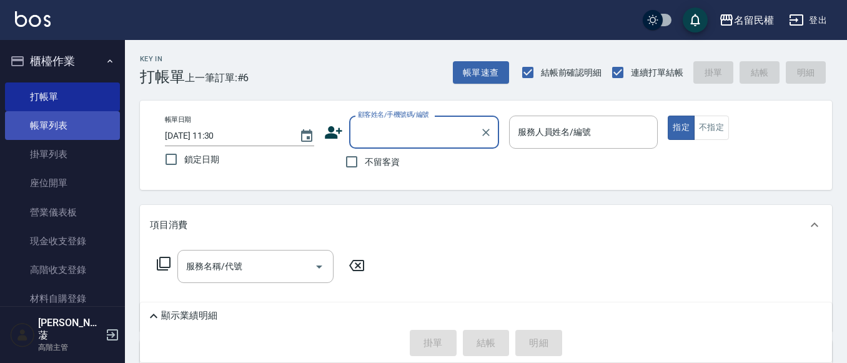
click at [61, 133] on link "帳單列表" at bounding box center [62, 125] width 115 height 29
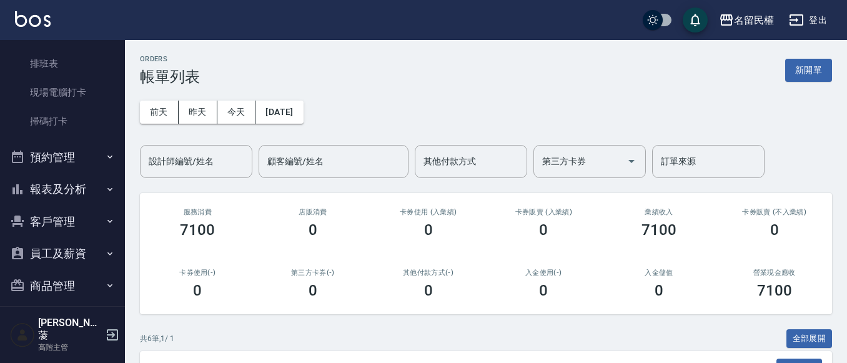
scroll to position [312, 0]
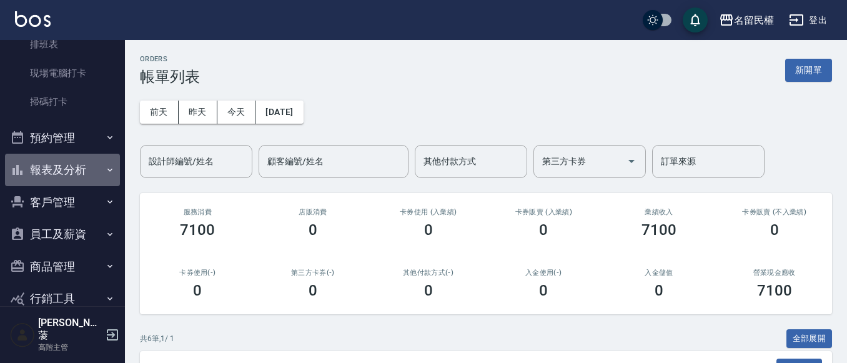
click at [94, 171] on button "報表及分析" at bounding box center [62, 170] width 115 height 32
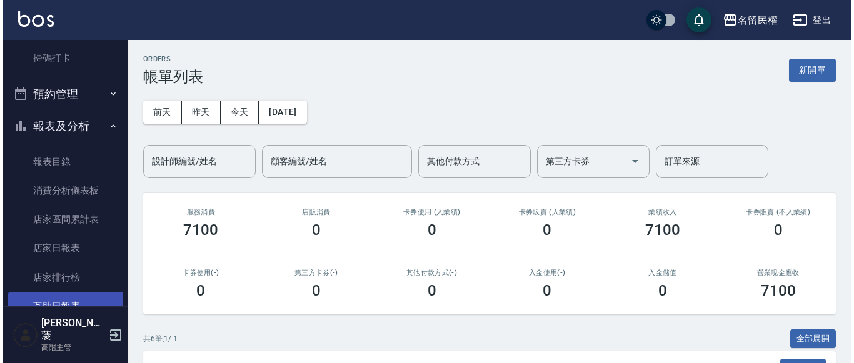
scroll to position [437, 0]
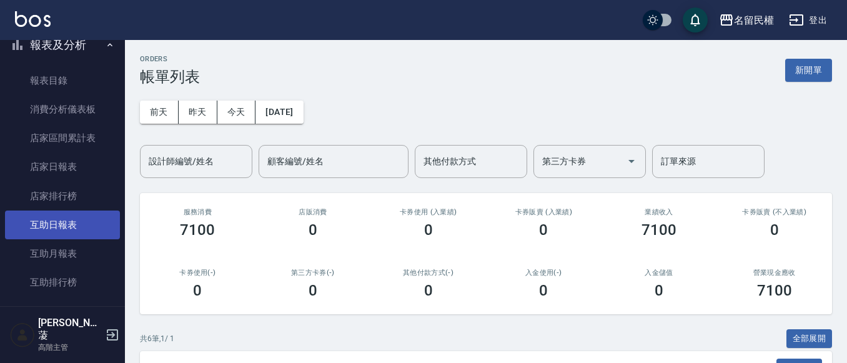
click at [77, 221] on link "互助日報表" at bounding box center [62, 225] width 115 height 29
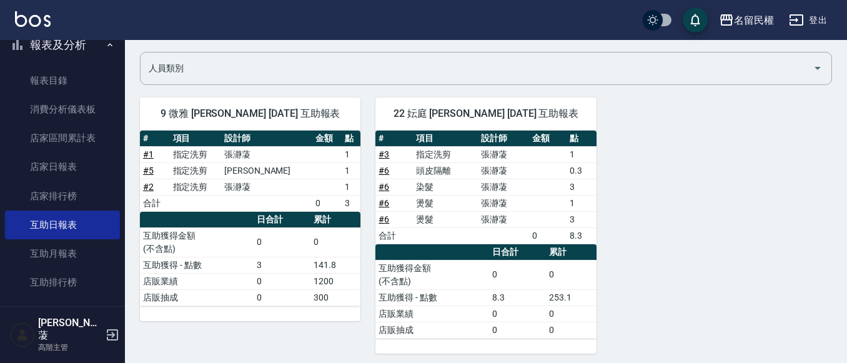
scroll to position [92, 0]
